Goal: Navigation & Orientation: Find specific page/section

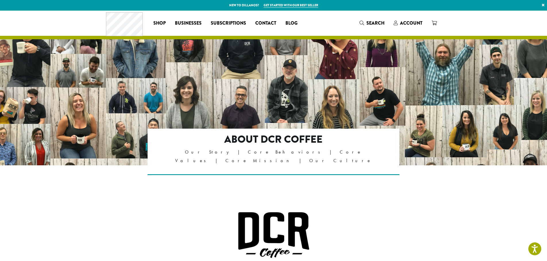
click at [297, 6] on link "Get started with our best seller" at bounding box center [290, 5] width 55 height 5
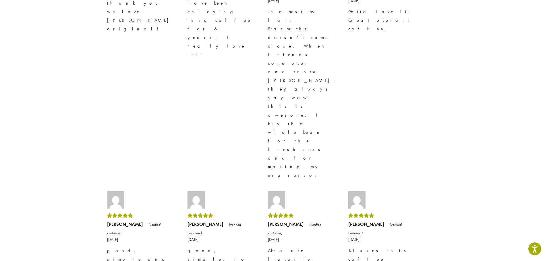
scroll to position [1589, 0]
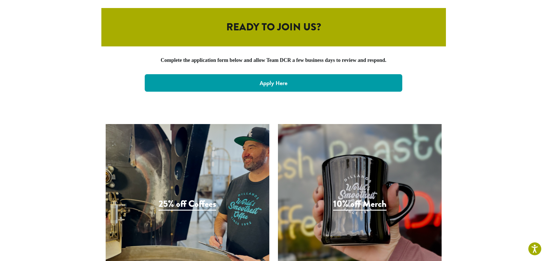
scroll to position [1209, 0]
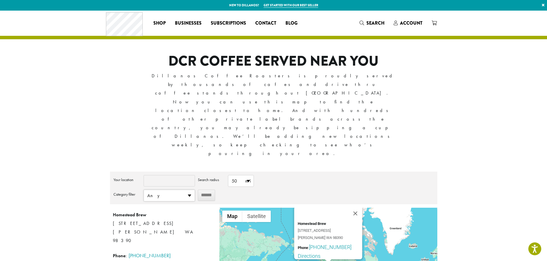
click at [190, 190] on span "Any" at bounding box center [169, 195] width 51 height 11
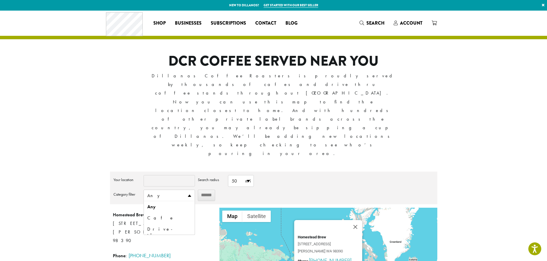
click at [290, 99] on div "DCR COFFEE SERVED NEAR YOU Dillanos Coffee Roasters is proudly served by thousa…" at bounding box center [273, 108] width 245 height 110
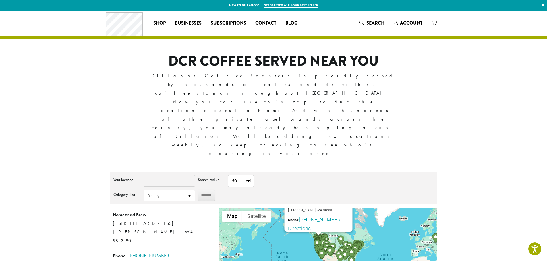
drag, startPoint x: 285, startPoint y: 205, endPoint x: 276, endPoint y: 161, distance: 44.6
click at [276, 208] on div "To navigate, press the arrow keys. Homestead Brew 1111 Fryer Ave Sumner WA 9839…" at bounding box center [327, 258] width 217 height 100
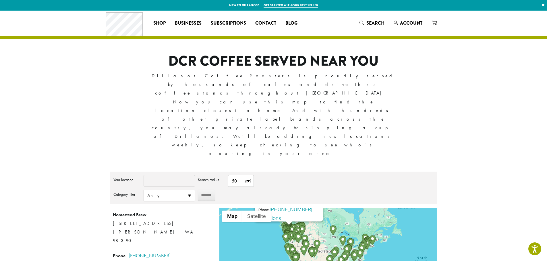
drag, startPoint x: 307, startPoint y: 204, endPoint x: 255, endPoint y: 191, distance: 53.4
click at [255, 208] on div "To navigate, press the arrow keys. Homestead Brew 1111 Fryer Ave Sumner WA 9839…" at bounding box center [327, 258] width 217 height 100
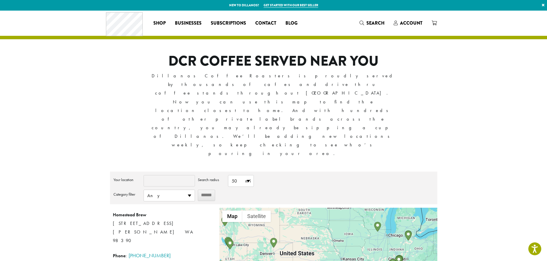
click at [410, 231] on img "Cabin Fever Coffee" at bounding box center [408, 236] width 7 height 10
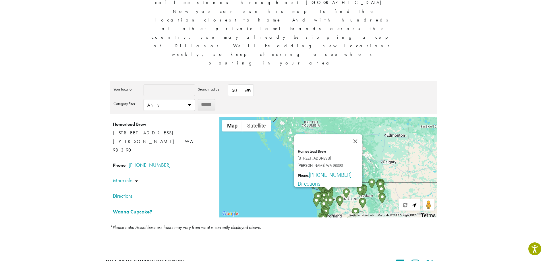
scroll to position [93, 0]
